Goal: Task Accomplishment & Management: Manage account settings

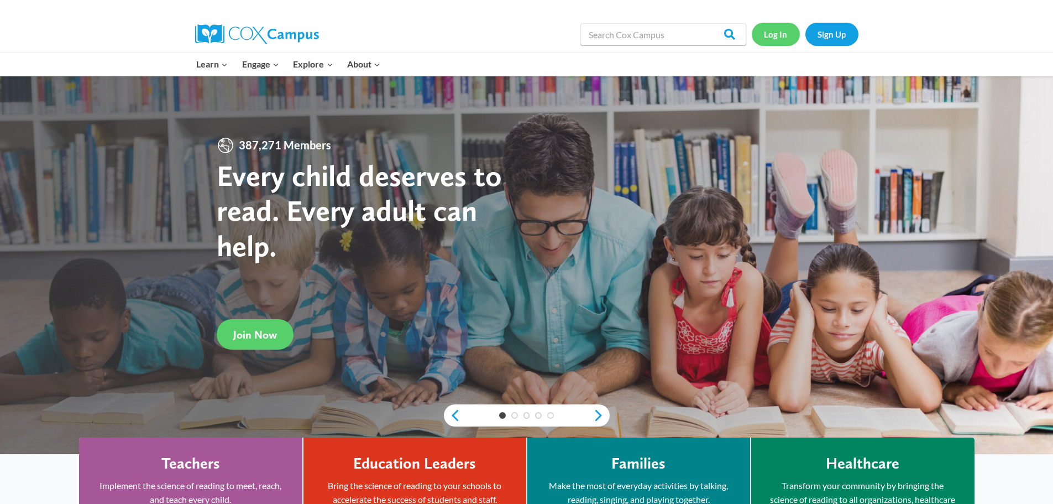
click at [778, 37] on link "Log In" at bounding box center [776, 34] width 48 height 23
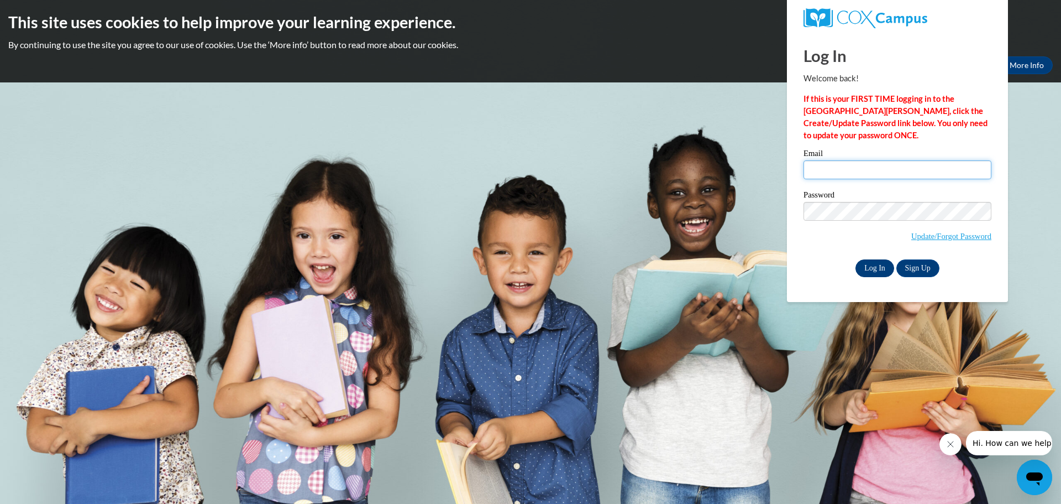
type input "nmoulton@oursaviorplantation.org"
click at [873, 268] on input "Log In" at bounding box center [875, 268] width 39 height 18
click at [871, 263] on input "Log In" at bounding box center [875, 268] width 39 height 18
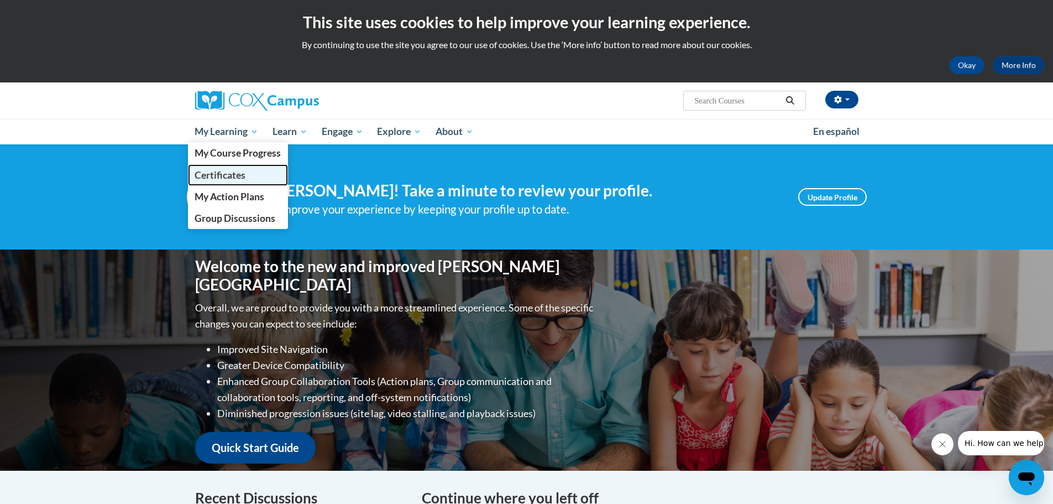
click at [217, 176] on span "Certificates" at bounding box center [220, 175] width 51 height 12
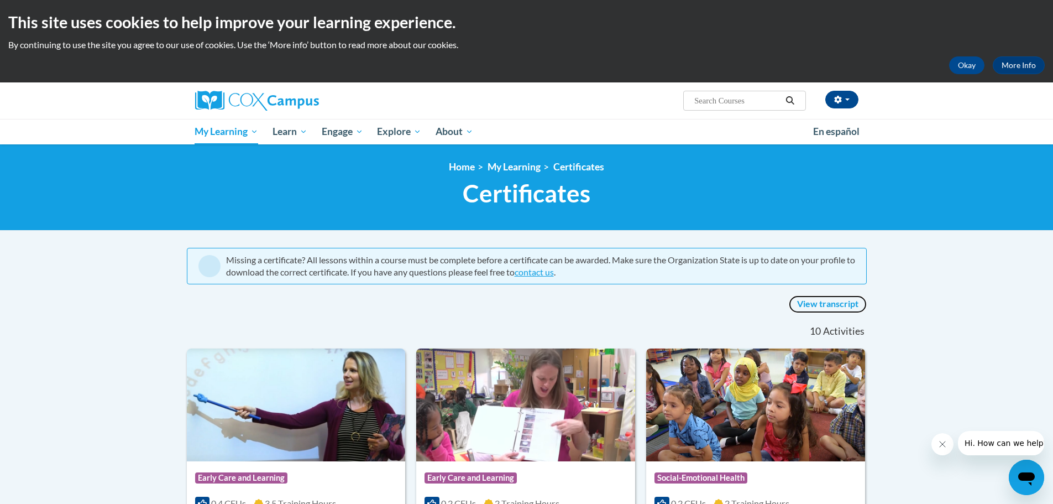
click at [823, 302] on link "View transcript" at bounding box center [828, 304] width 78 height 18
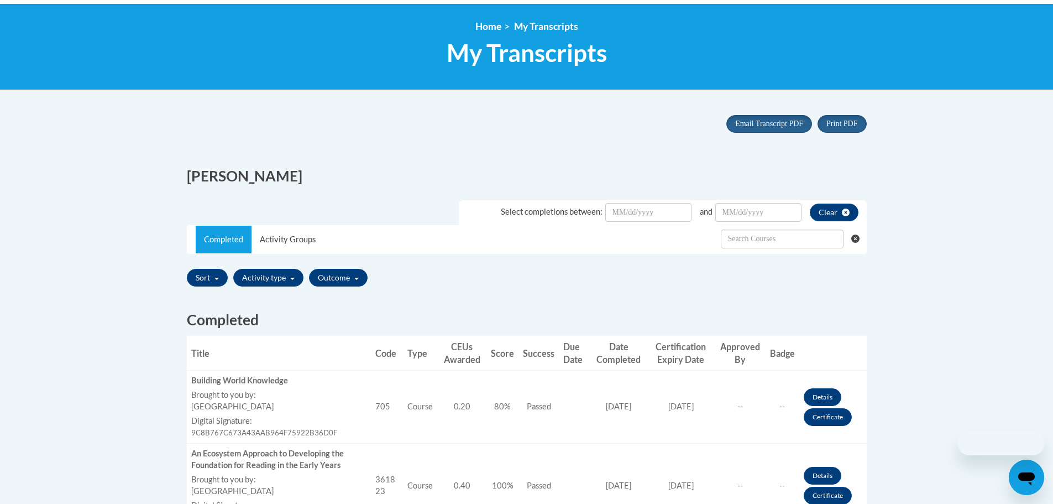
scroll to position [276, 0]
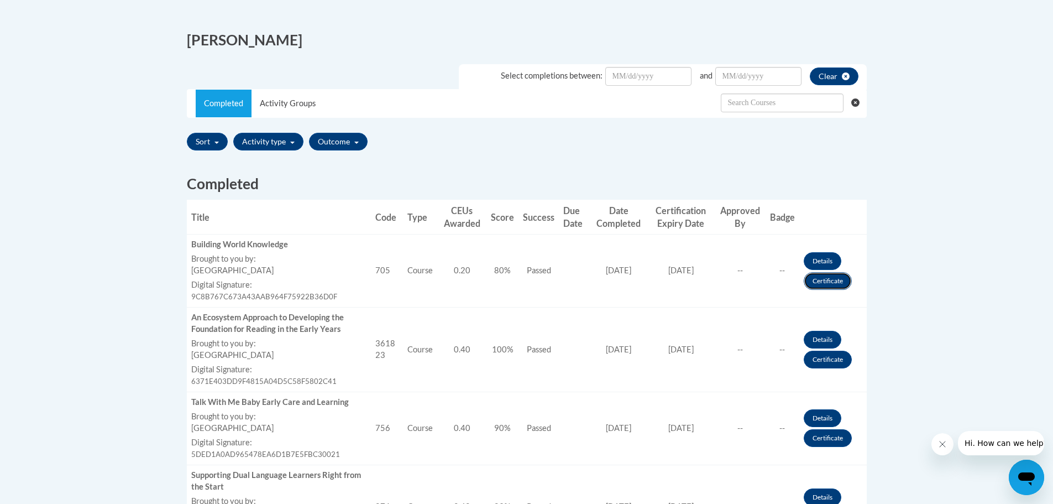
click at [832, 284] on link "Certificate" at bounding box center [828, 281] width 48 height 18
